Goal: Find specific page/section: Find specific page/section

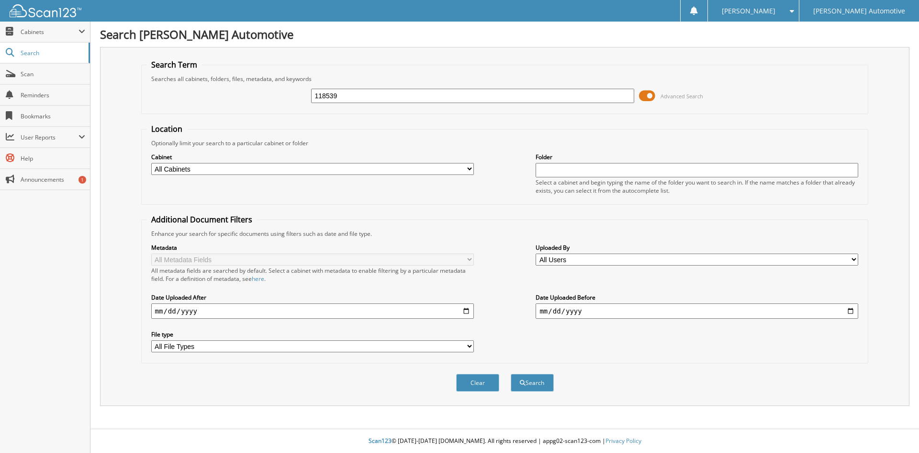
type input "118539"
click at [511, 374] on button "Search" at bounding box center [532, 383] width 43 height 18
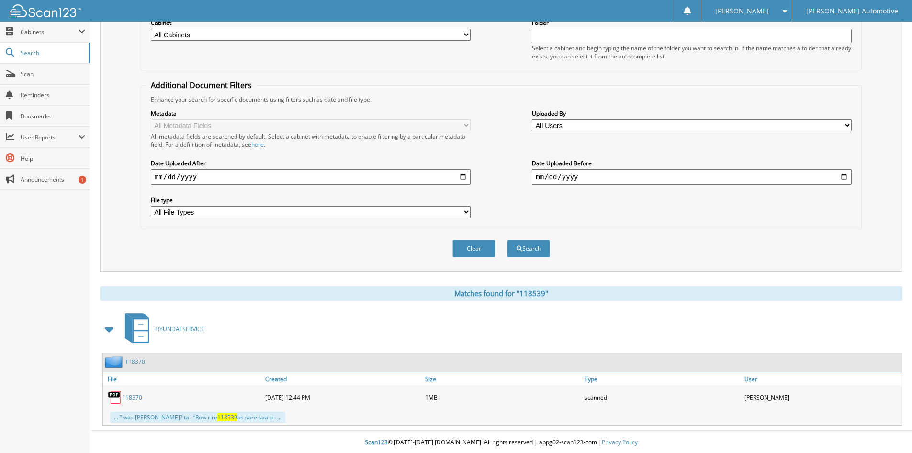
scroll to position [136, 0]
click at [134, 398] on link "118370" at bounding box center [132, 396] width 20 height 8
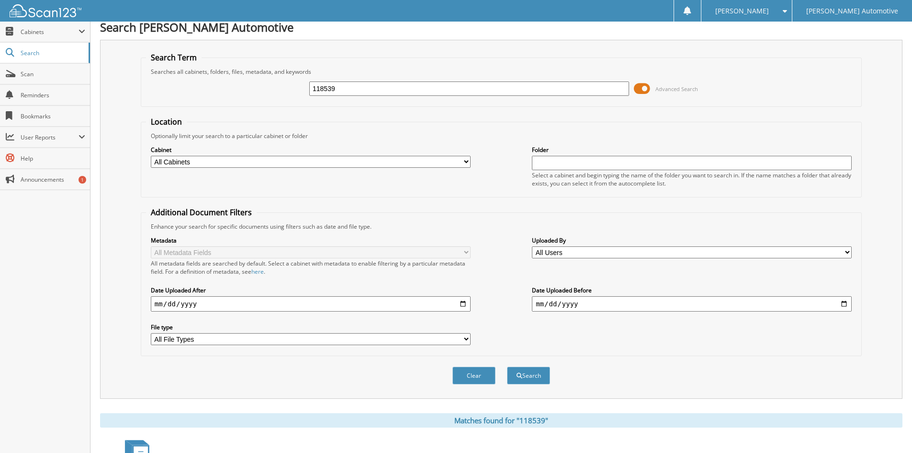
scroll to position [0, 0]
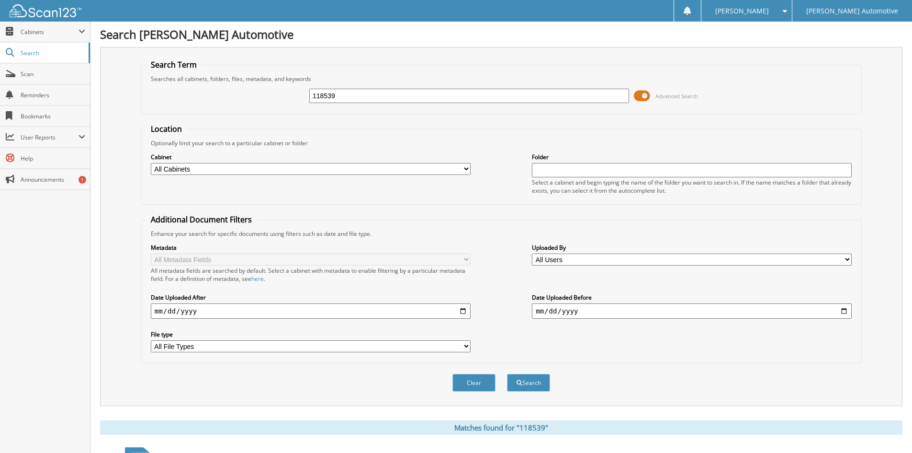
click at [358, 95] on input "118539" at bounding box center [469, 96] width 320 height 14
click at [507, 374] on button "Search" at bounding box center [528, 383] width 43 height 18
click at [31, 33] on span "Cabinets" at bounding box center [50, 32] width 58 height 8
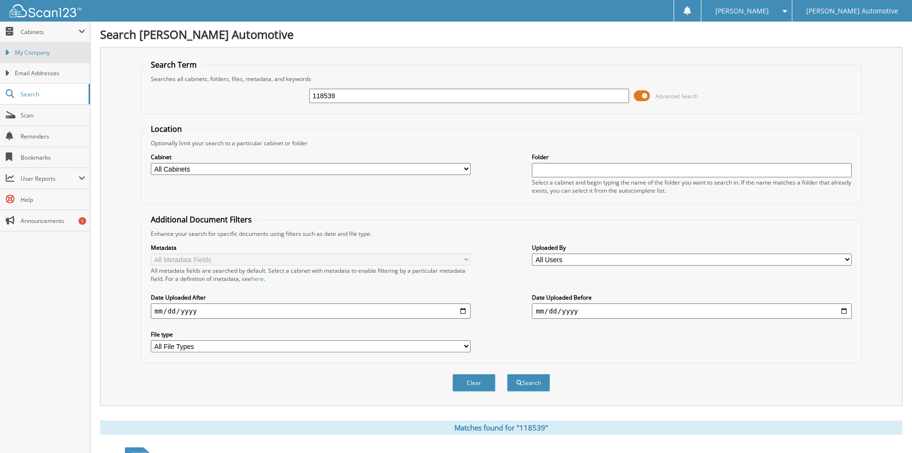
click at [41, 53] on span "My Company" at bounding box center [50, 52] width 70 height 9
